Goal: Task Accomplishment & Management: Manage account settings

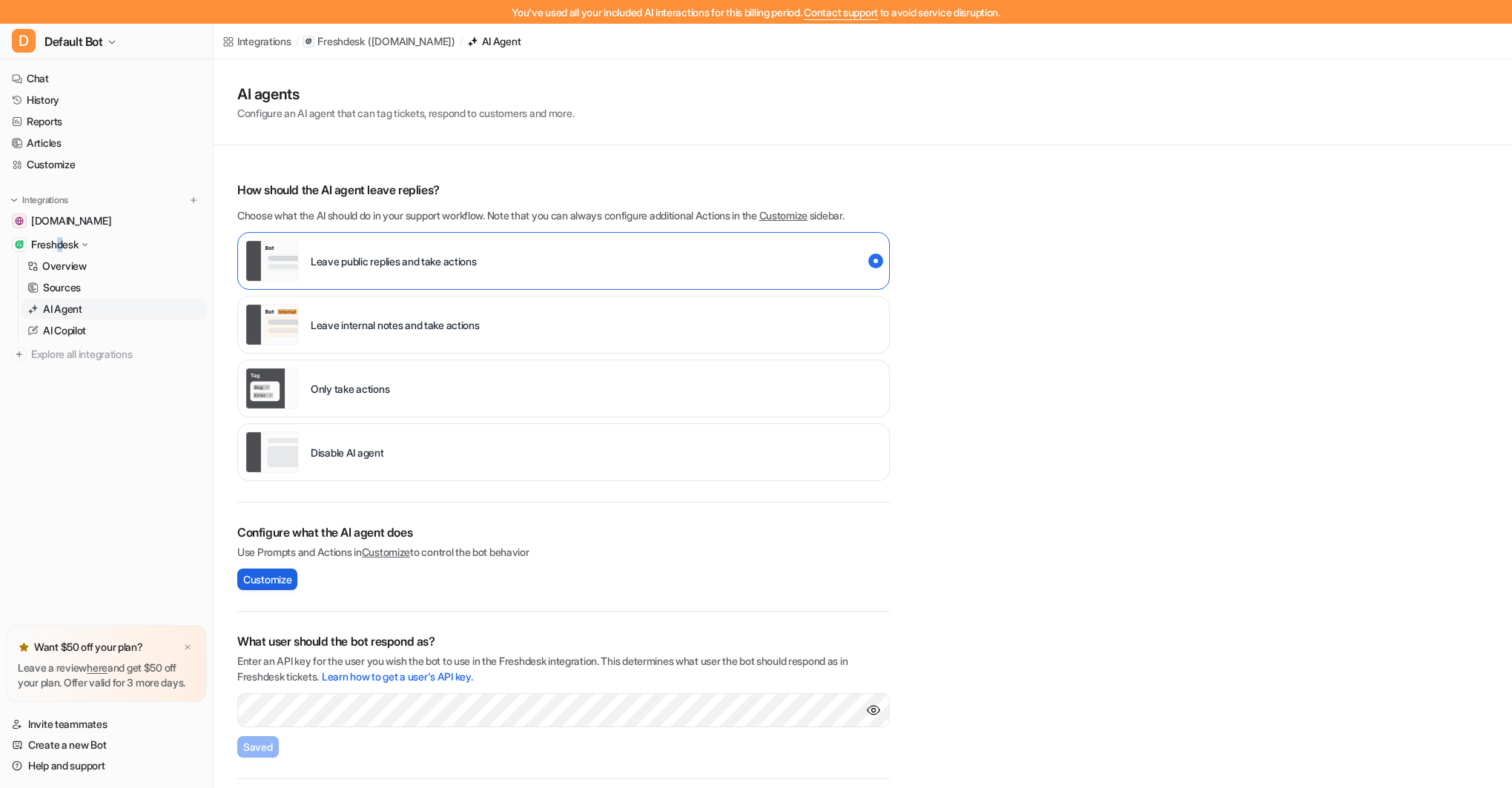
click at [265, 579] on span "Customize" at bounding box center [266, 579] width 48 height 16
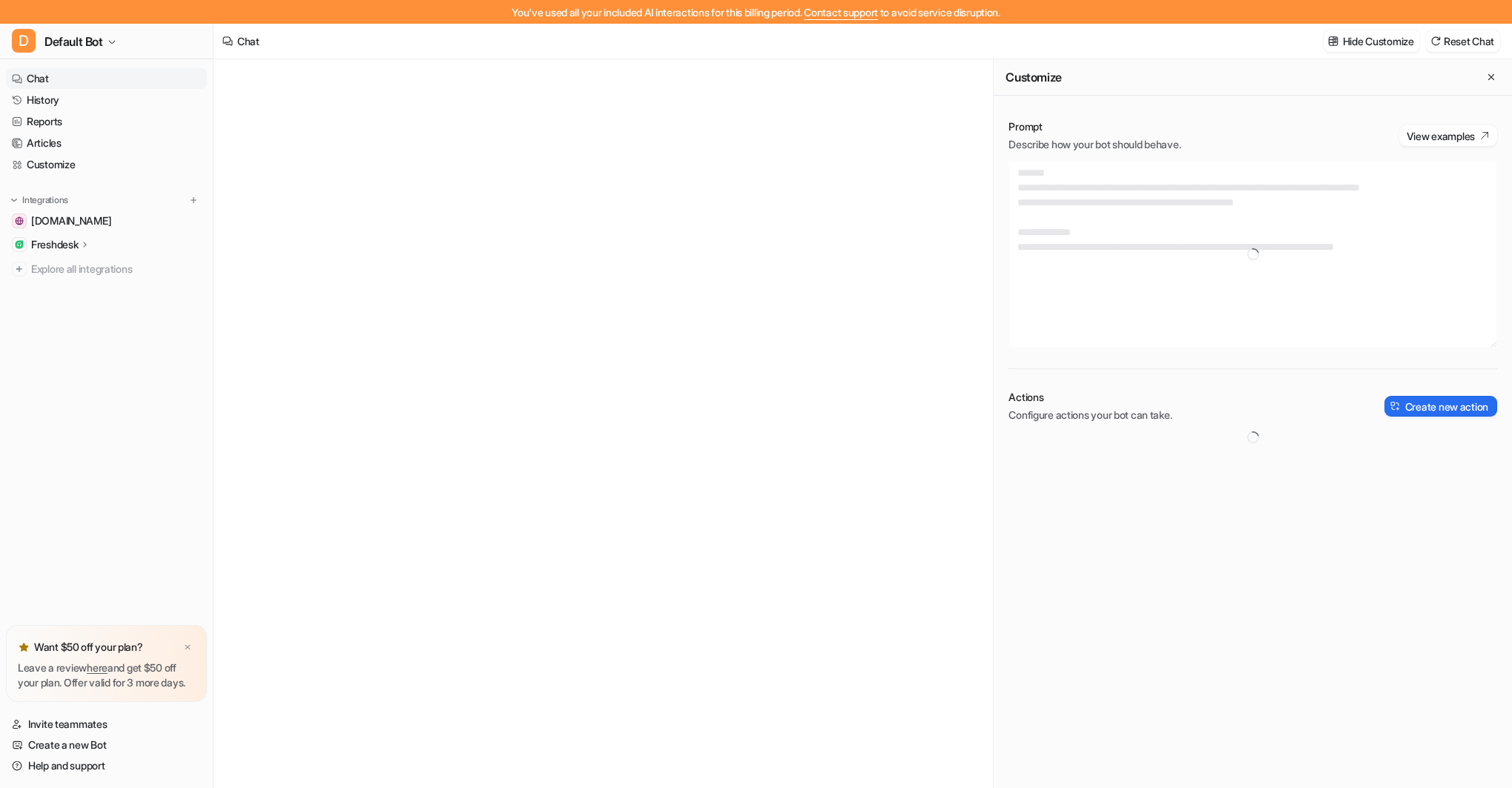
type textarea "**********"
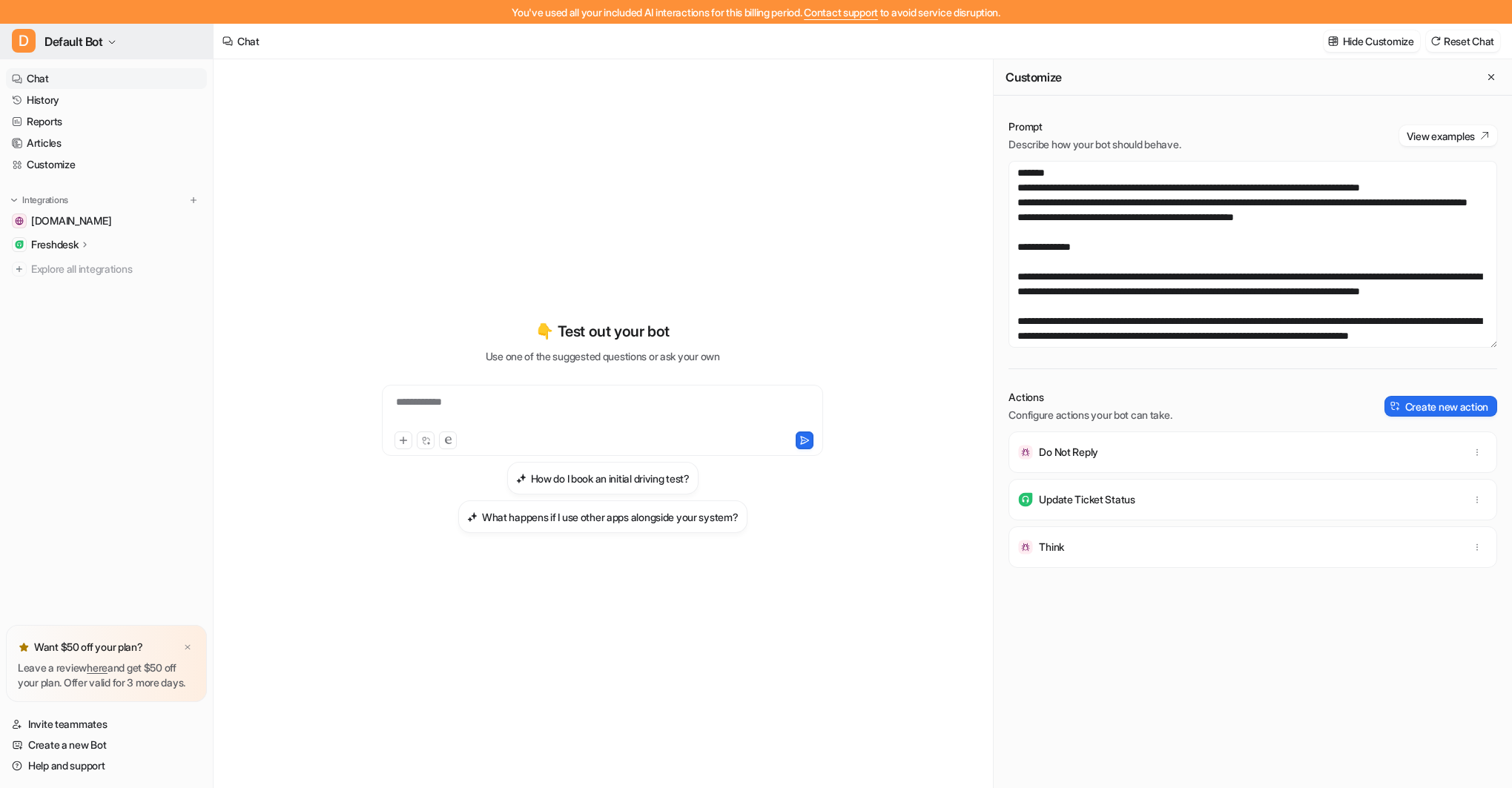
click at [99, 38] on span "Default Bot" at bounding box center [73, 41] width 58 height 21
click at [78, 160] on link "Settings" at bounding box center [118, 160] width 204 height 24
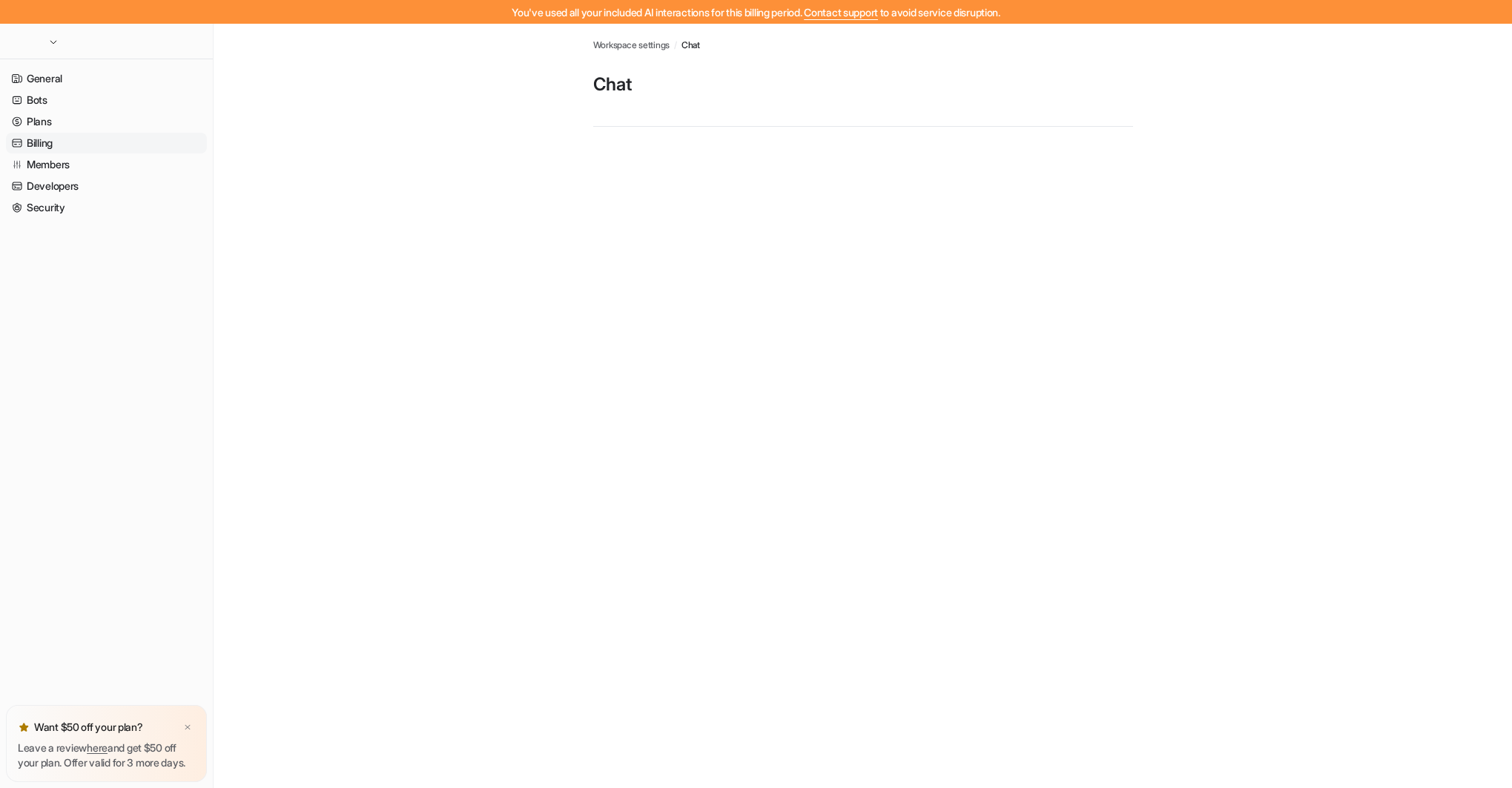
click at [54, 140] on link "Billing" at bounding box center [106, 143] width 201 height 21
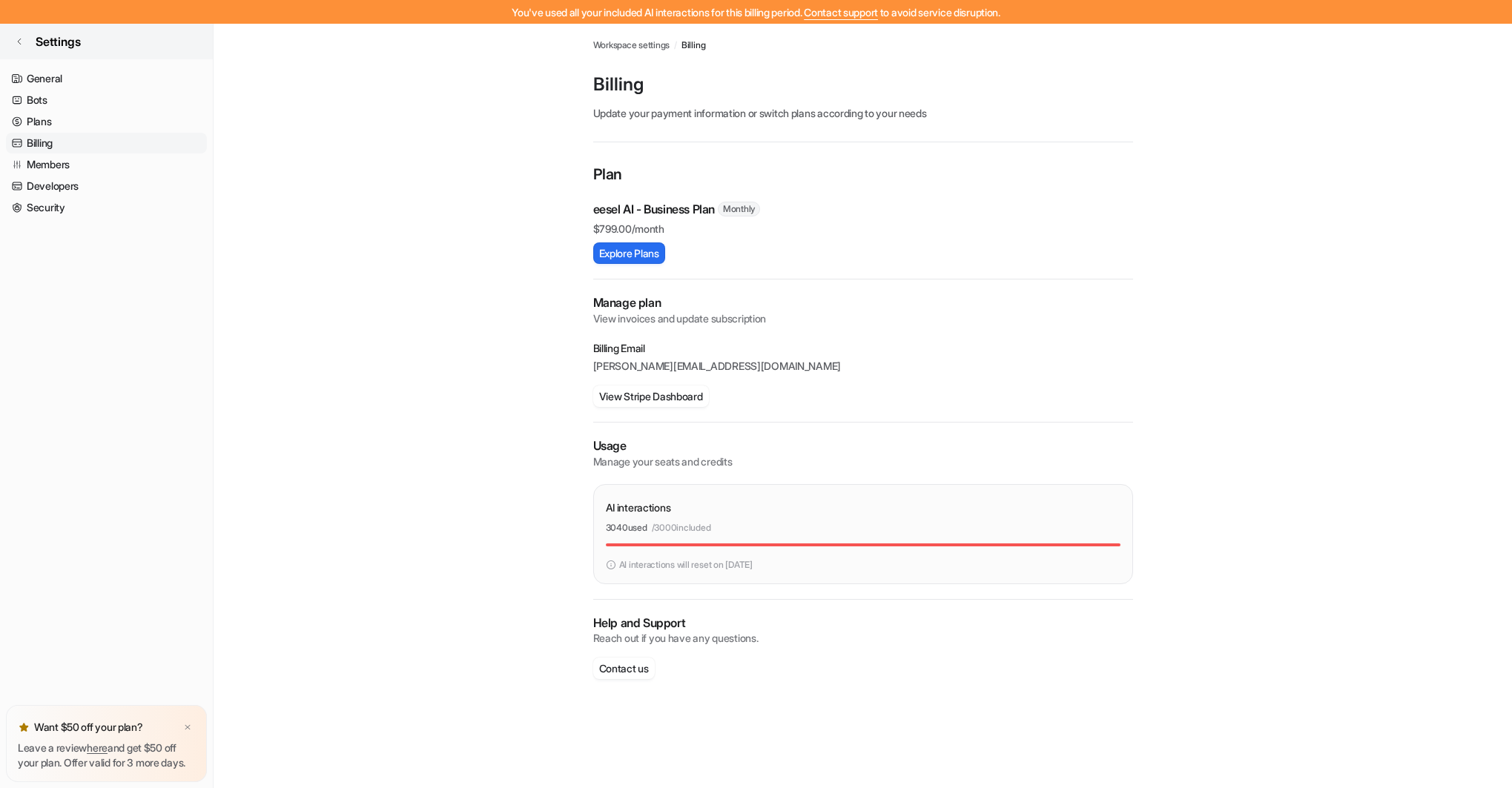
click at [54, 47] on span "Settings" at bounding box center [58, 41] width 45 height 18
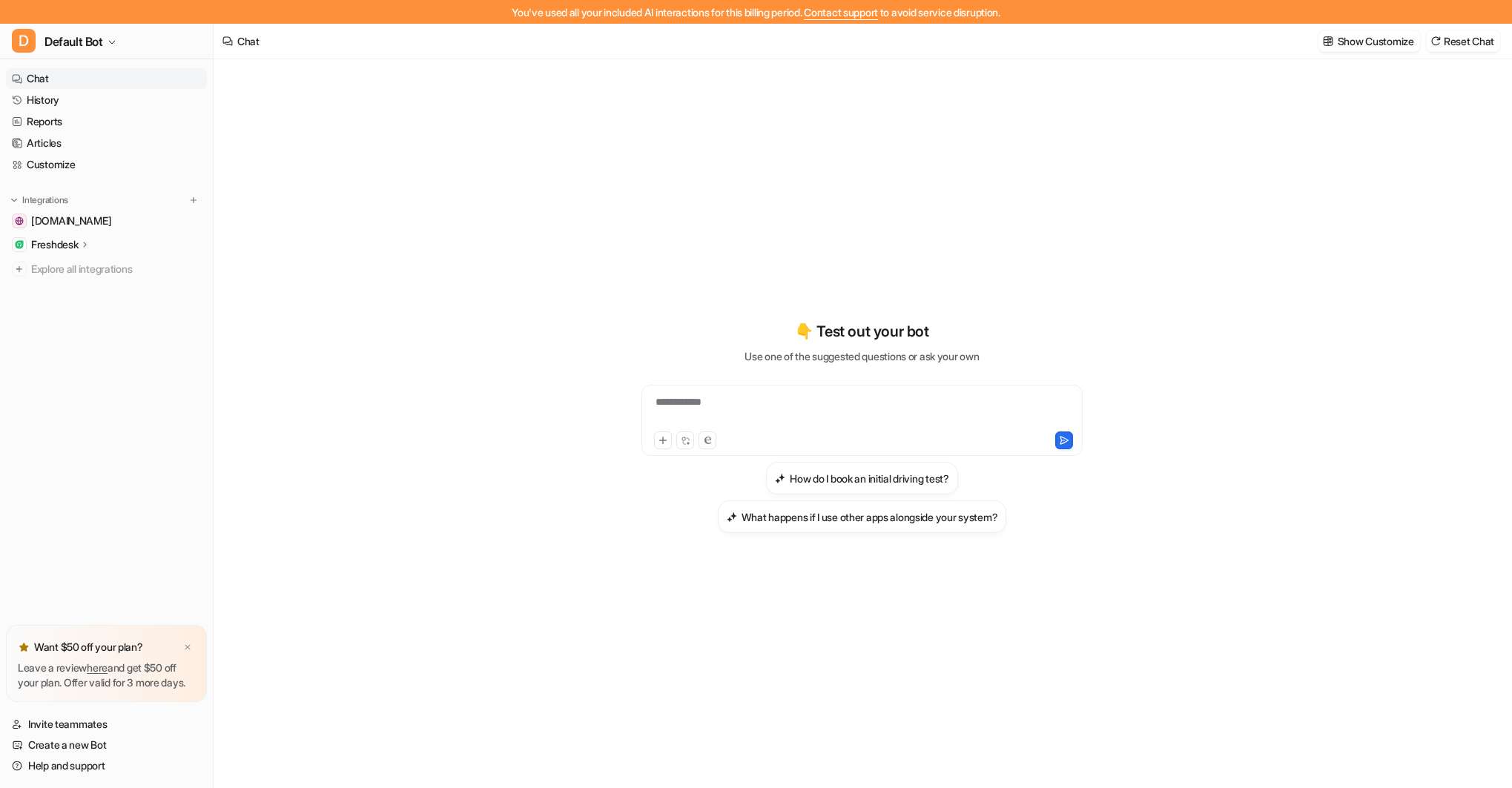
click at [68, 249] on p "Freshdesk" at bounding box center [54, 245] width 47 height 15
click at [66, 302] on p "AI Agent" at bounding box center [63, 310] width 39 height 15
